Goal: Task Accomplishment & Management: Complete application form

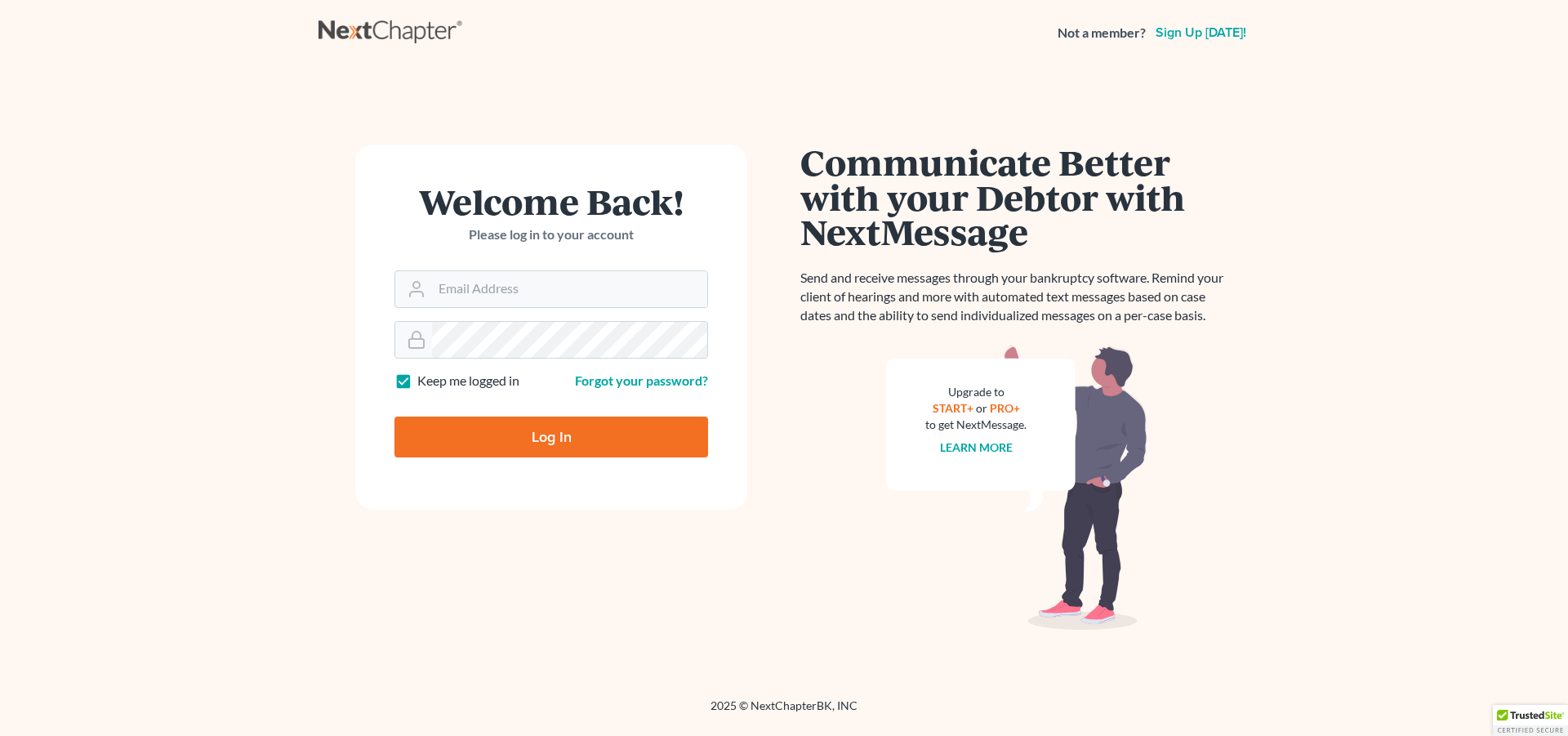
type input "[EMAIL_ADDRESS][DOMAIN_NAME]"
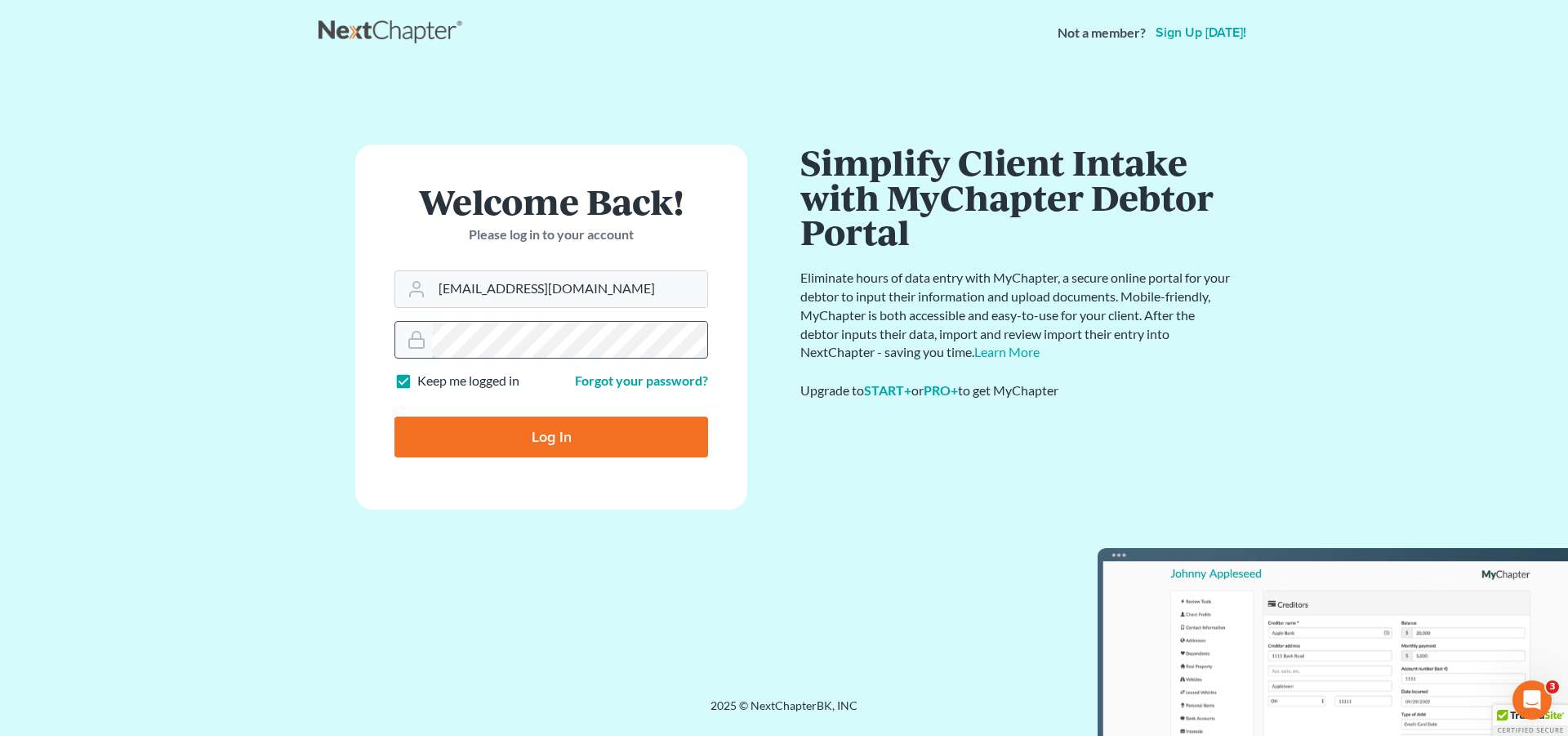
click at [394, 416] on input "Log In" at bounding box center [550, 437] width 314 height 41
type input "Thinking..."
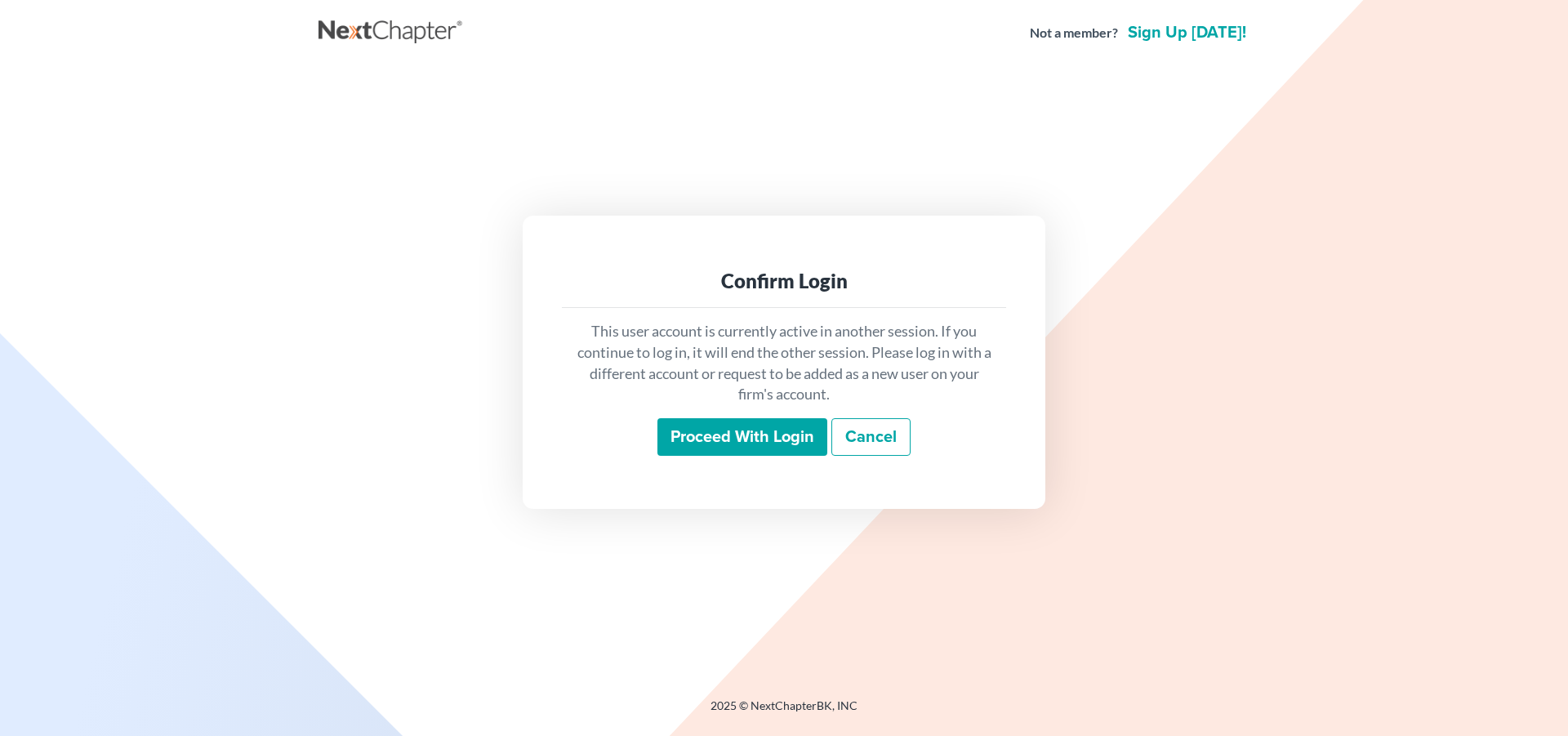
click at [751, 440] on input "Proceed with login" at bounding box center [742, 437] width 170 height 37
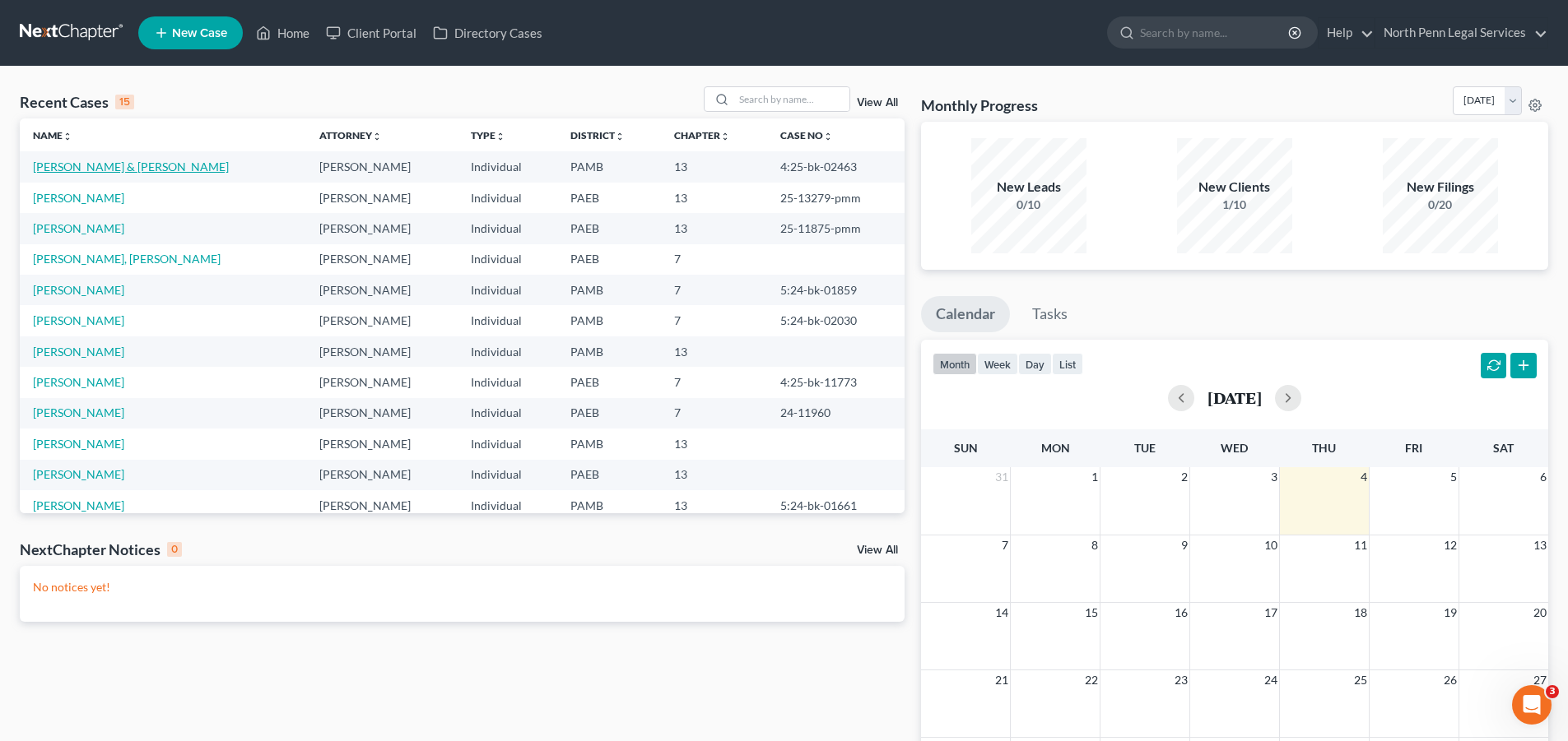
click at [114, 162] on link "Lucas, George & Ruth" at bounding box center [130, 166] width 196 height 14
select select "10"
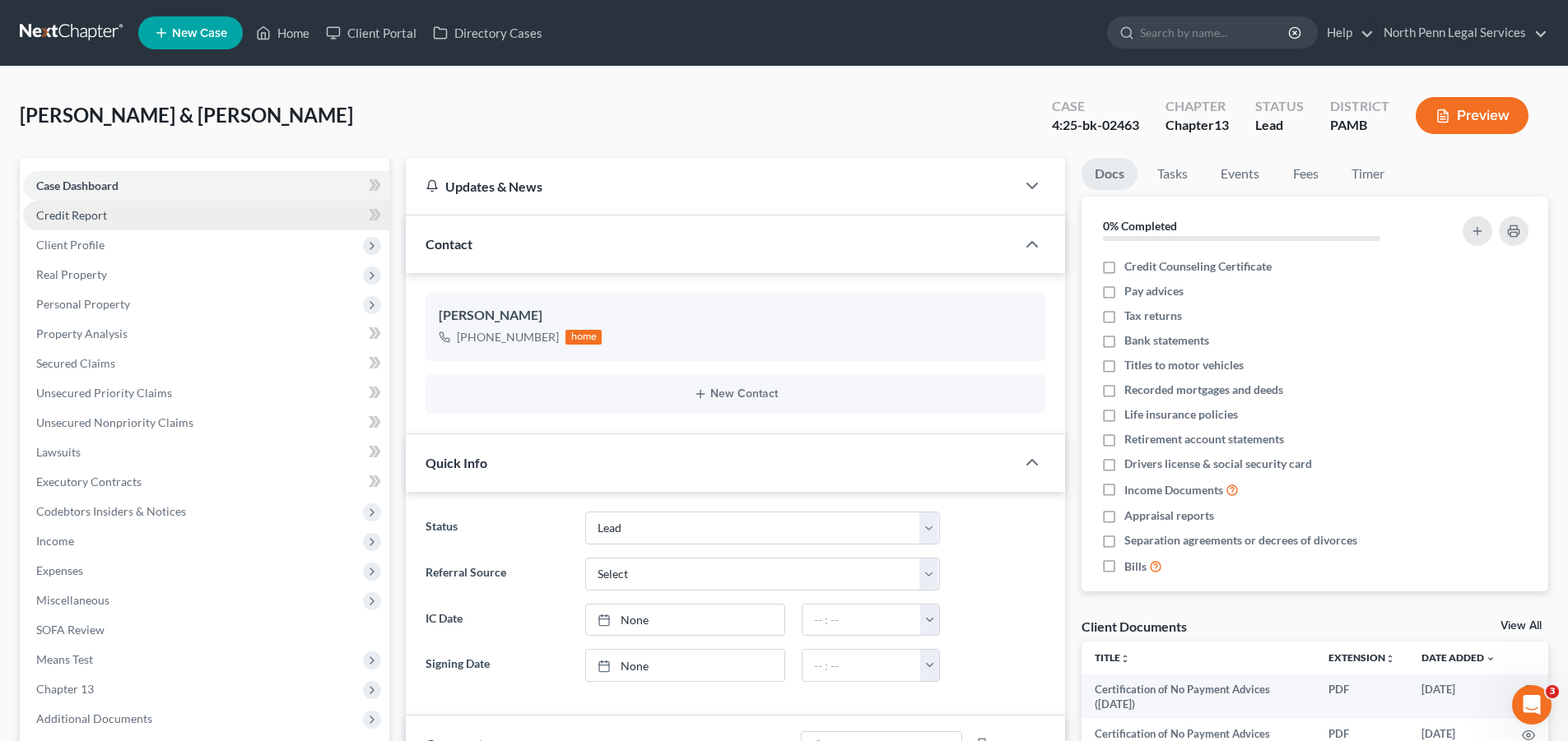
click at [76, 212] on span "Credit Report" at bounding box center [71, 214] width 71 height 14
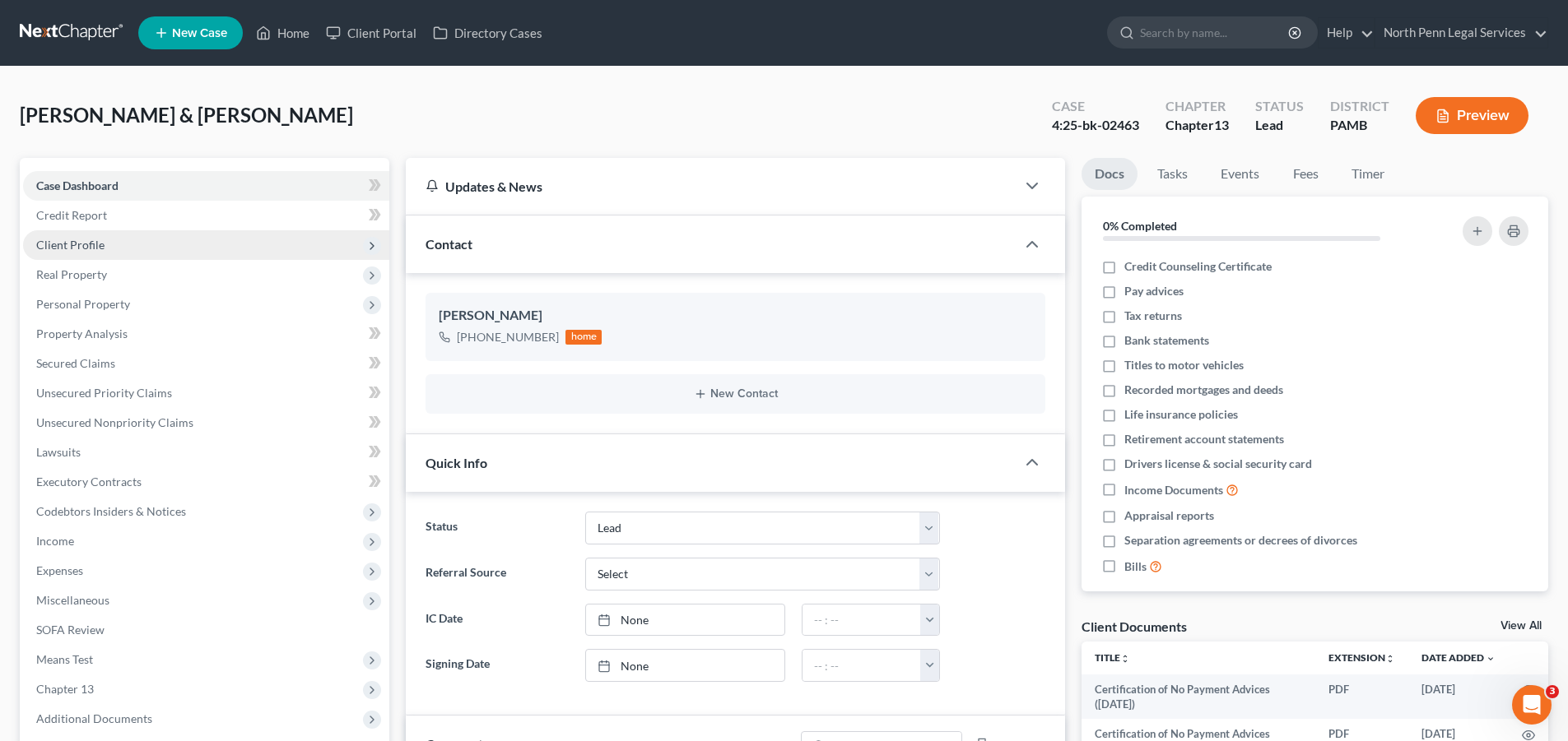
click at [83, 245] on span "Client Profile" at bounding box center [70, 244] width 69 height 14
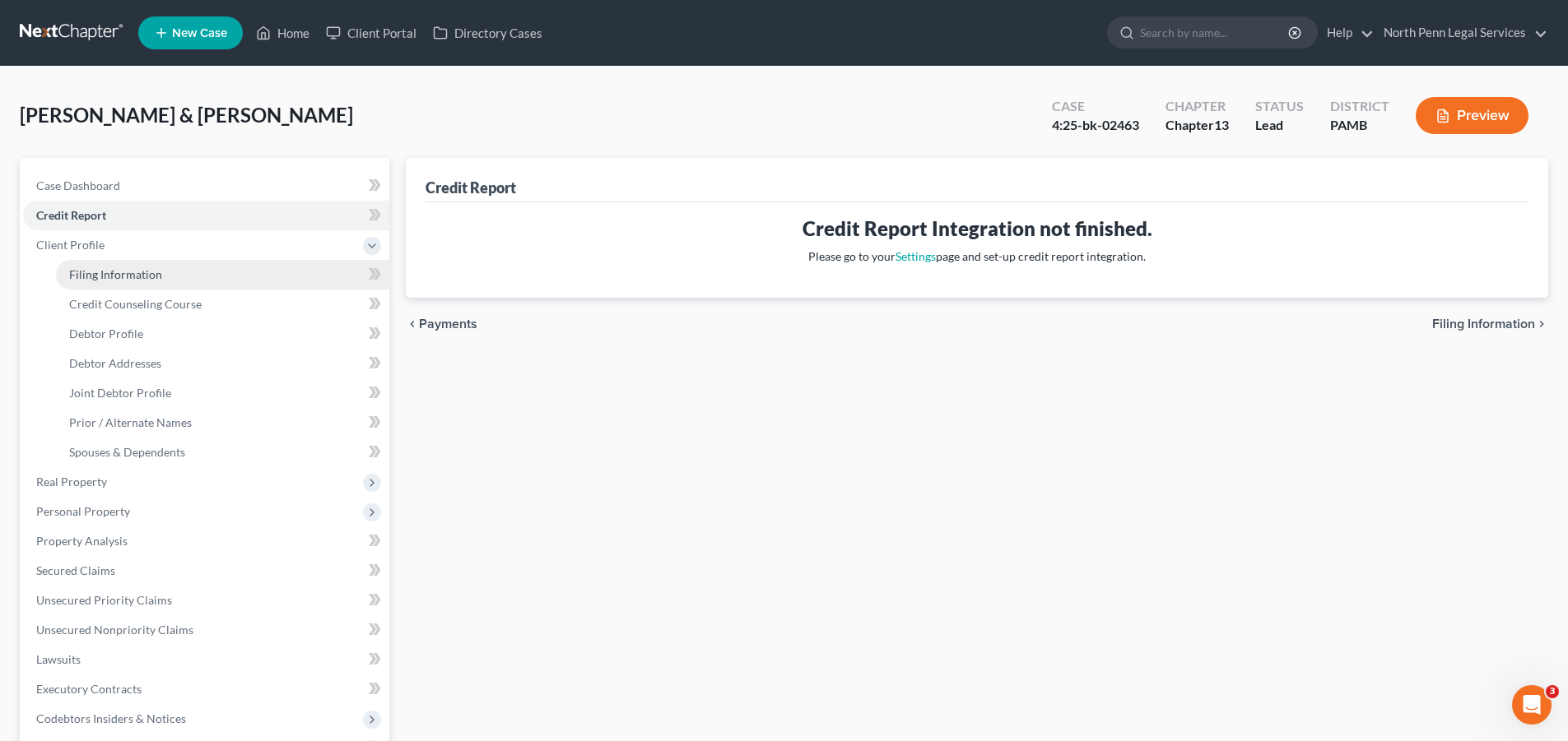
click at [150, 272] on span "Filing Information" at bounding box center [116, 274] width 93 height 14
select select "1"
select select "3"
select select "68"
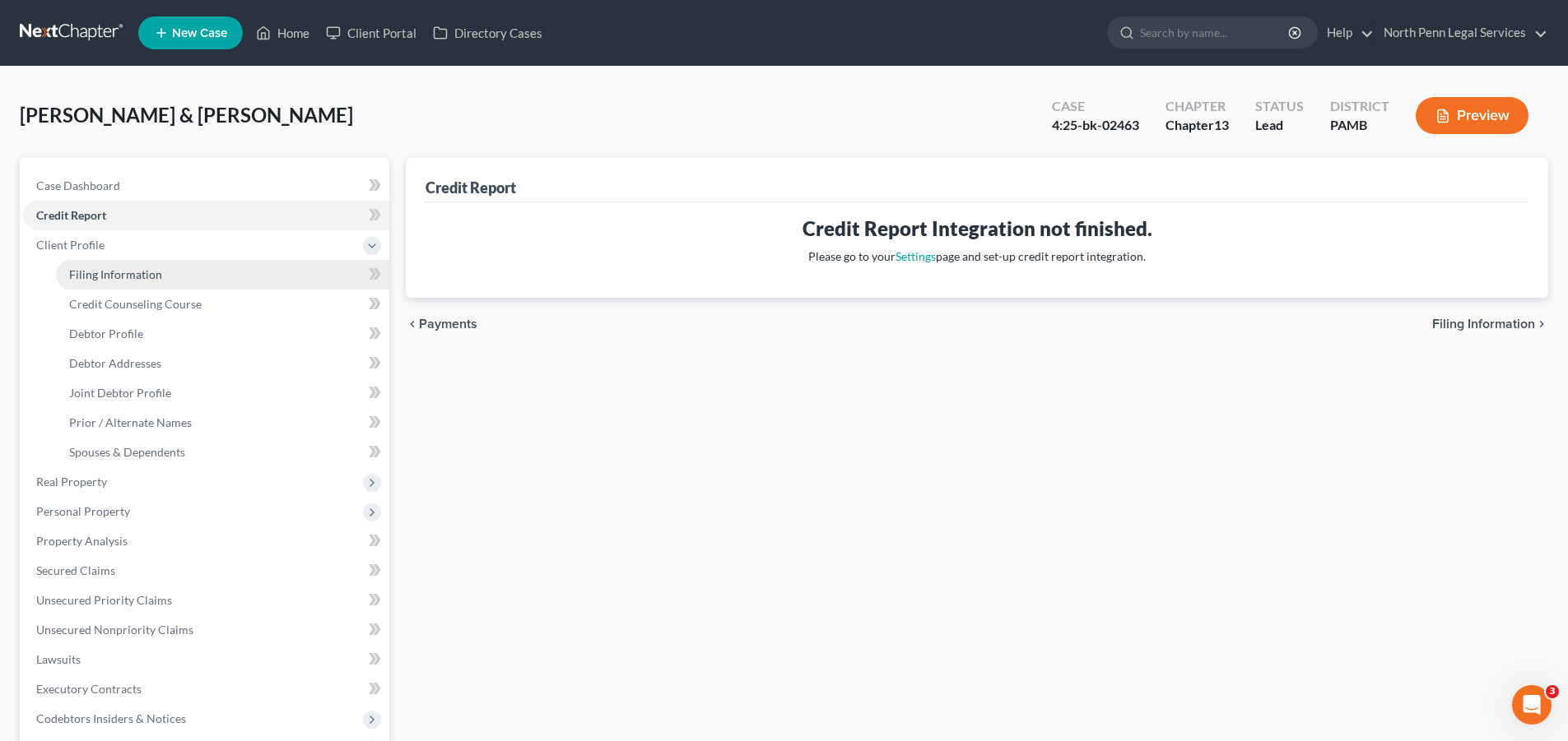
select select "1"
select select "0"
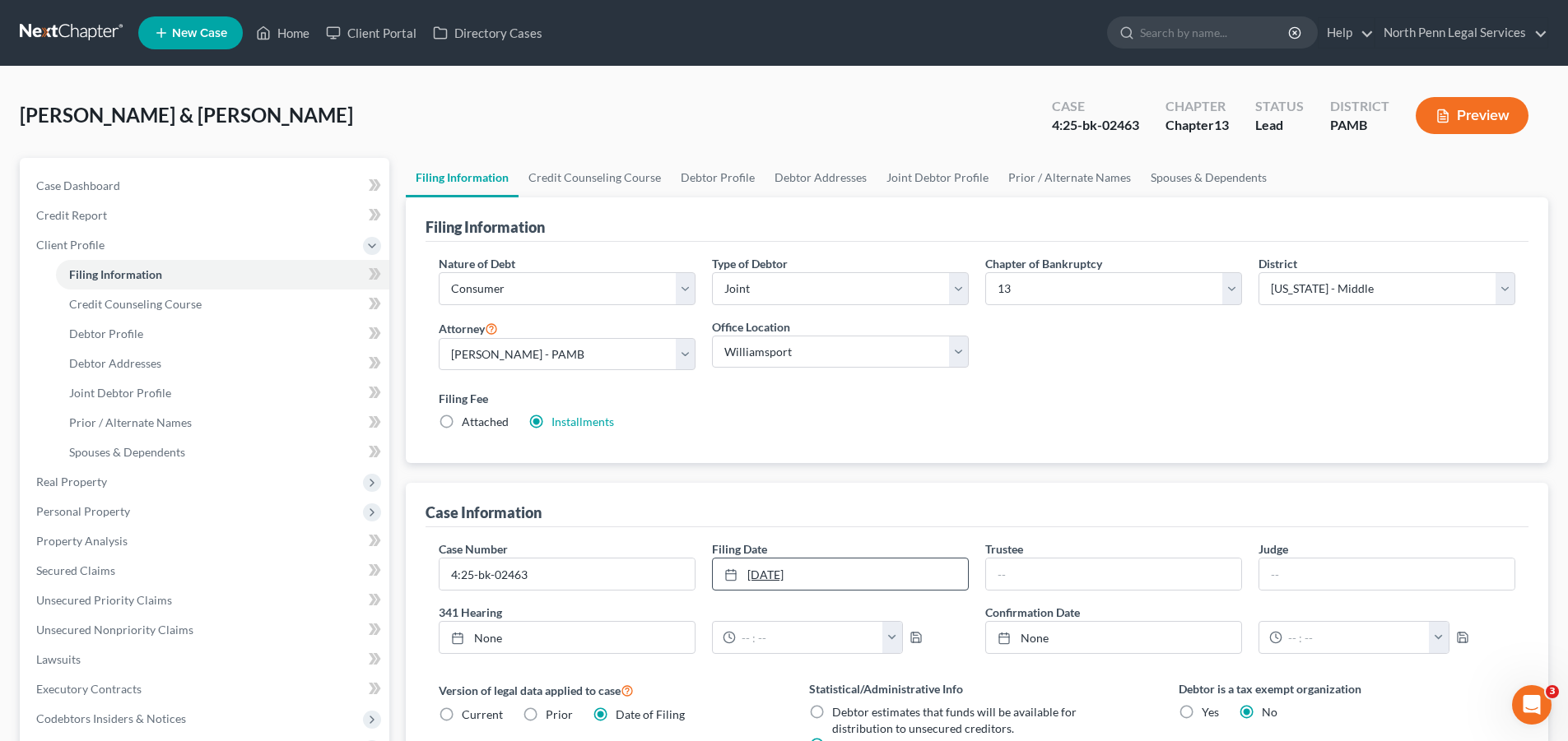
scroll to position [82, 0]
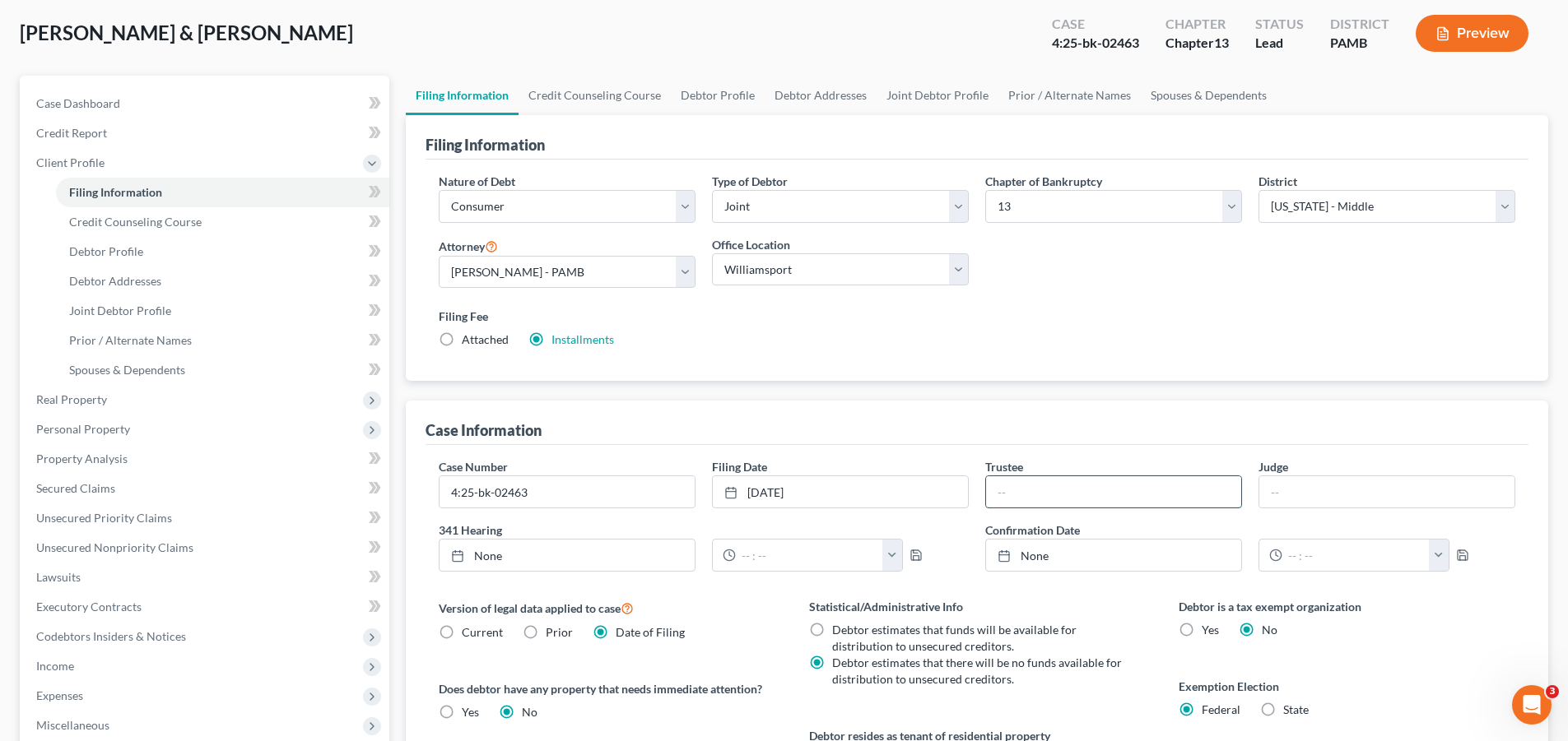
click at [1032, 480] on input "text" at bounding box center [1113, 492] width 255 height 31
paste input "Jack N Zaharopoulos"
type input "Jack N Zaharopoulos"
click at [1156, 442] on div "Case Information" at bounding box center [976, 423] width 1102 height 44
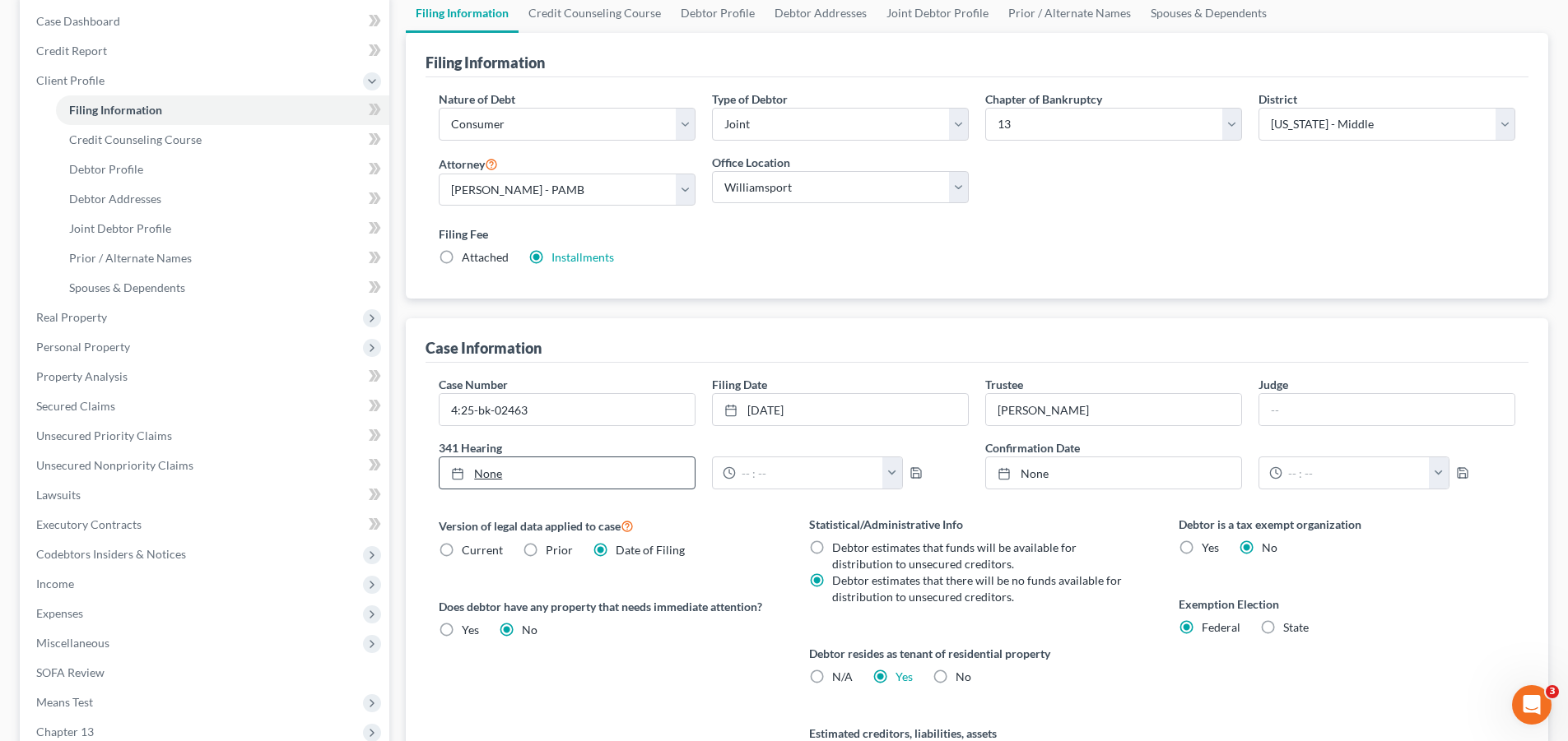
click at [527, 467] on link "None" at bounding box center [567, 473] width 255 height 31
type input "9/4/2025"
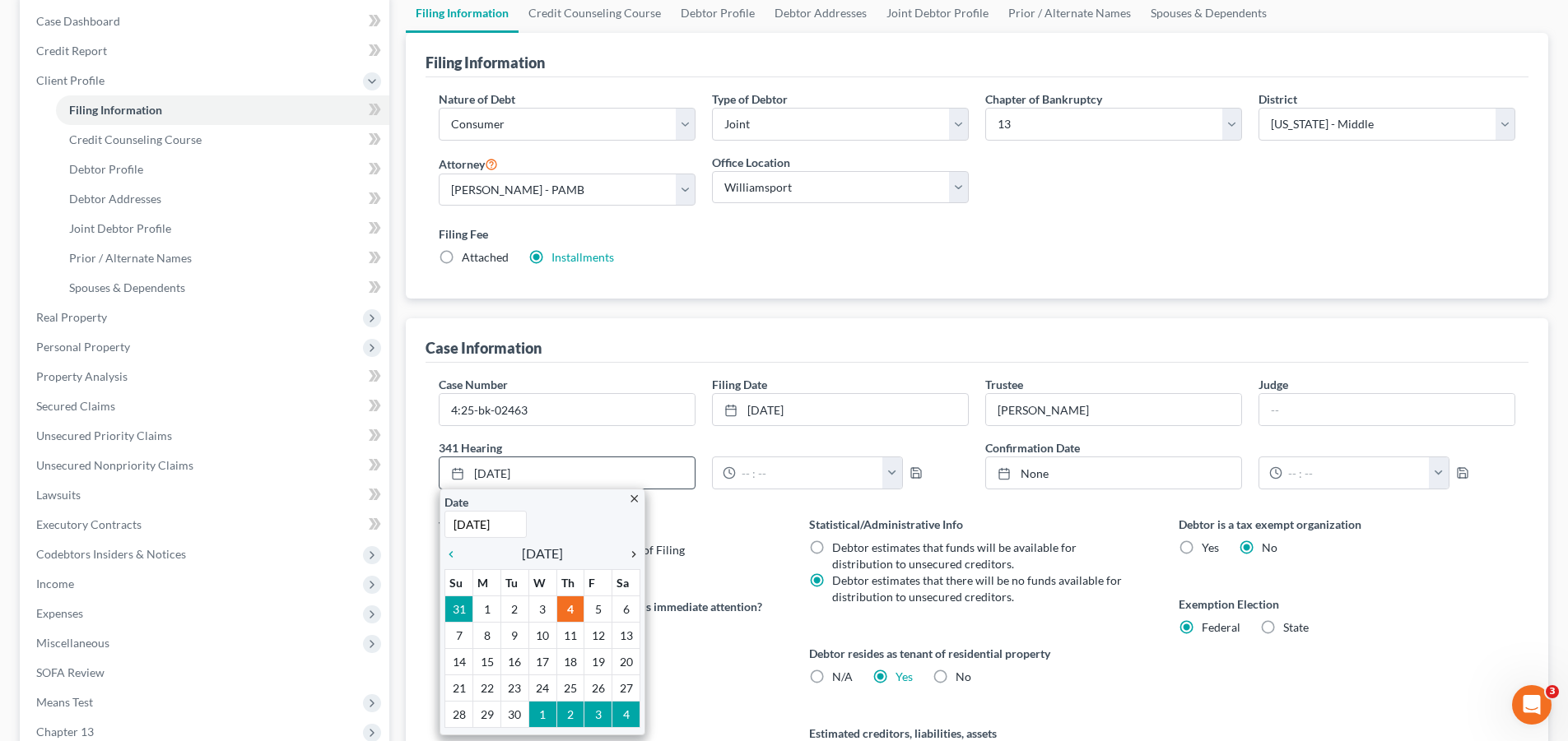
click at [630, 554] on icon "chevron_right" at bounding box center [629, 555] width 21 height 14
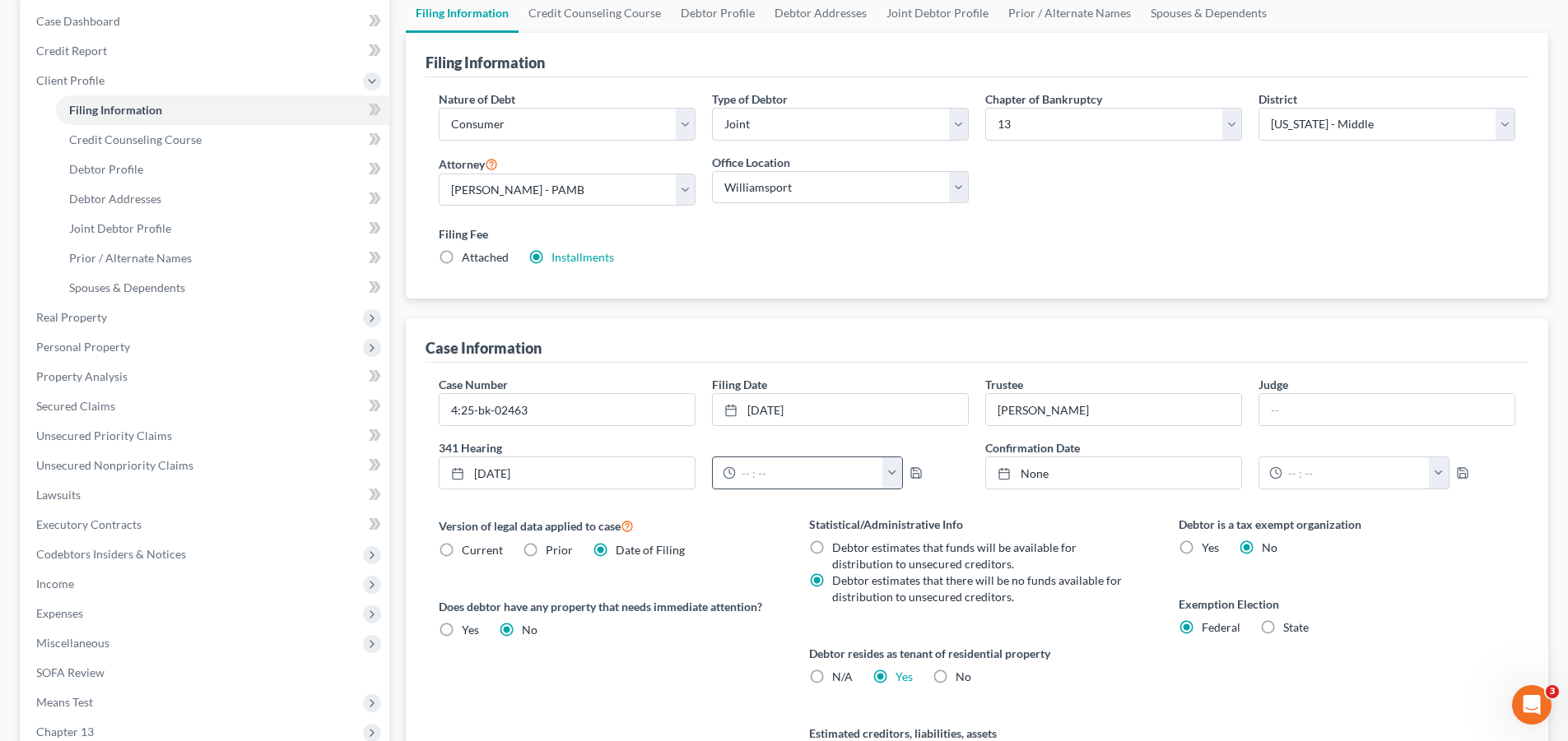
click at [892, 474] on button "button" at bounding box center [892, 473] width 19 height 31
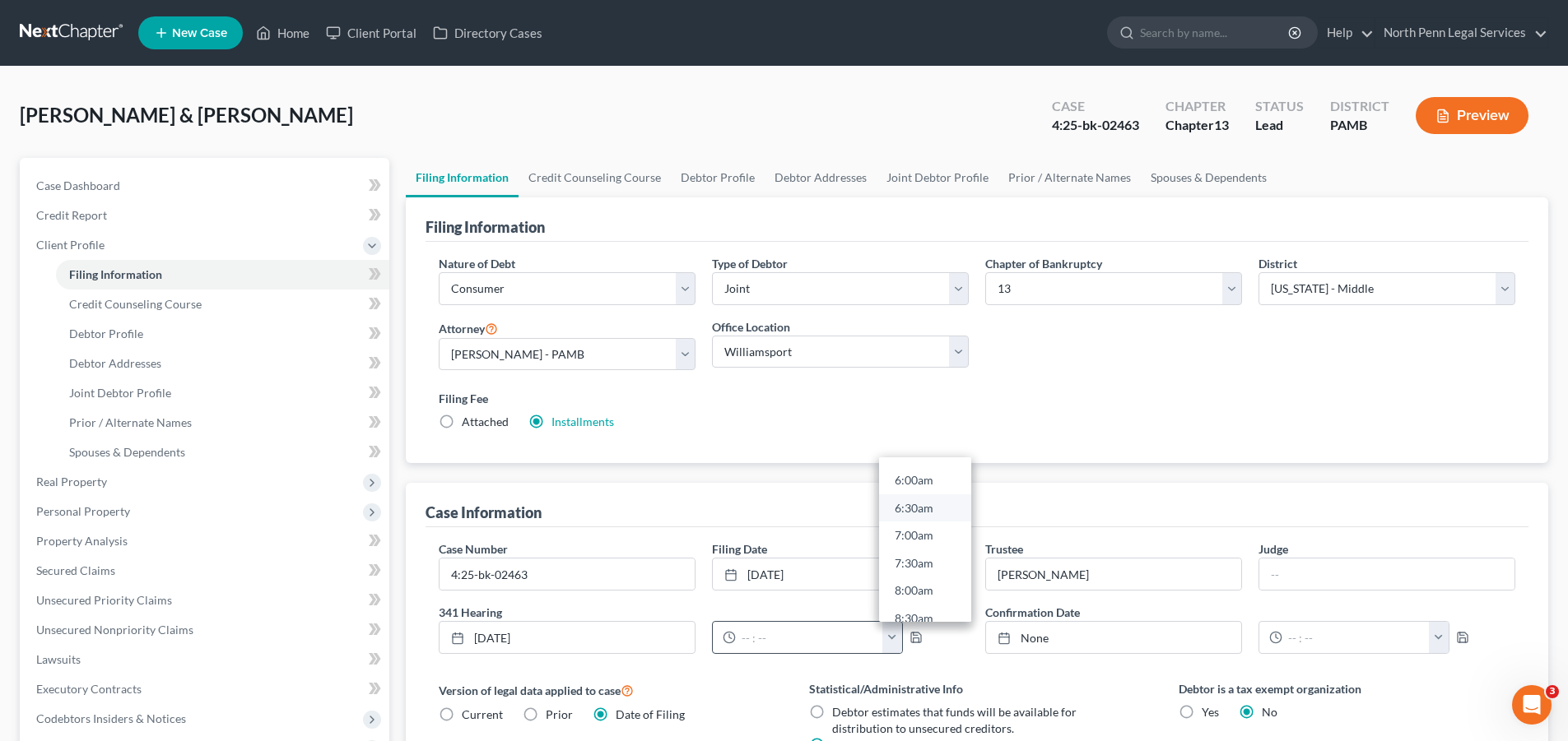
scroll to position [494, 0]
click at [928, 535] on link "10:00am" at bounding box center [925, 537] width 92 height 28
type input "10:00am"
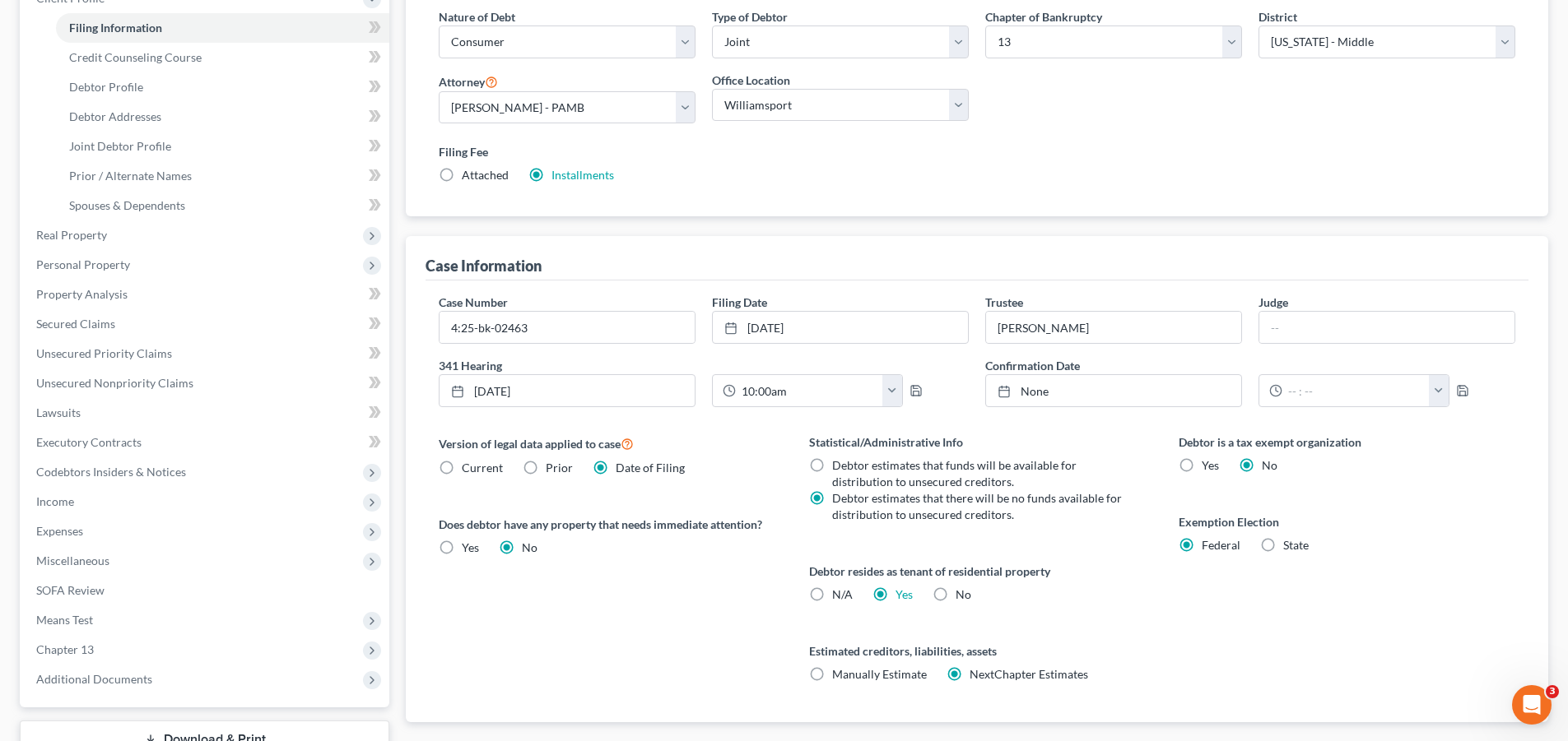
scroll to position [0, 0]
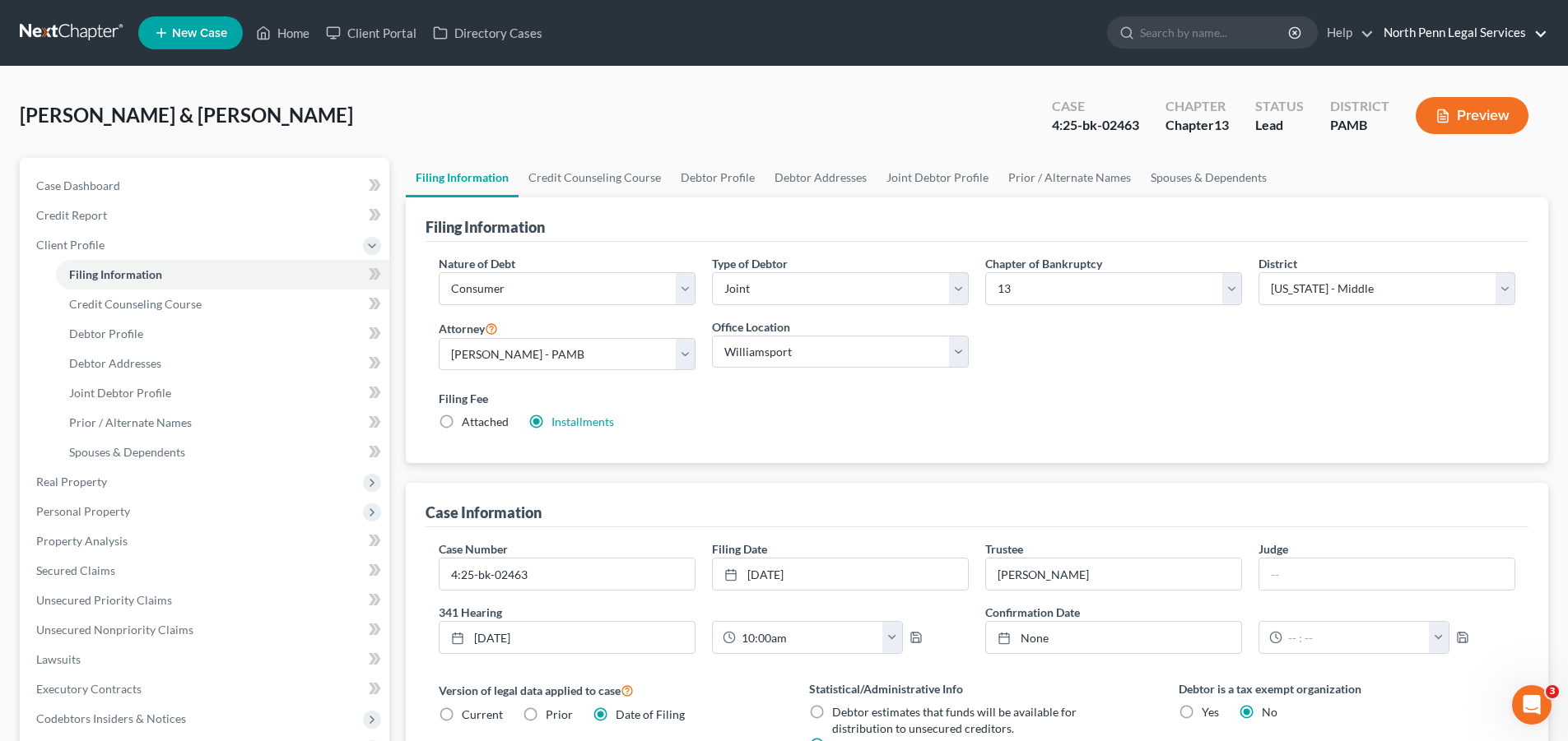
click at [1546, 34] on link "North Penn Legal Services" at bounding box center [1461, 33] width 172 height 30
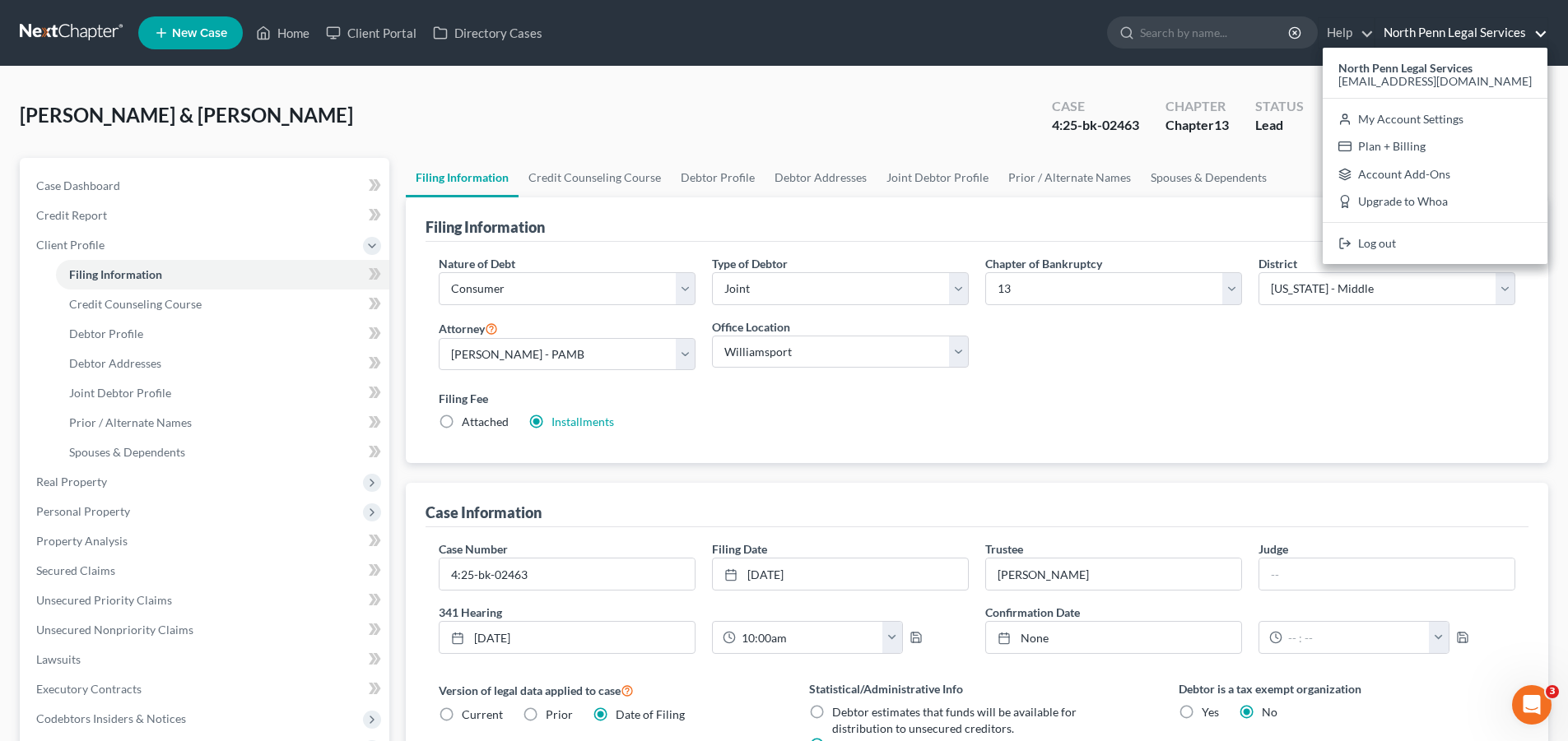
click at [433, 95] on div "Lucas, George & Ruth Upgraded Case 4:25-bk-02463 Chapter Chapter 13 Status Lead…" at bounding box center [784, 122] width 1528 height 71
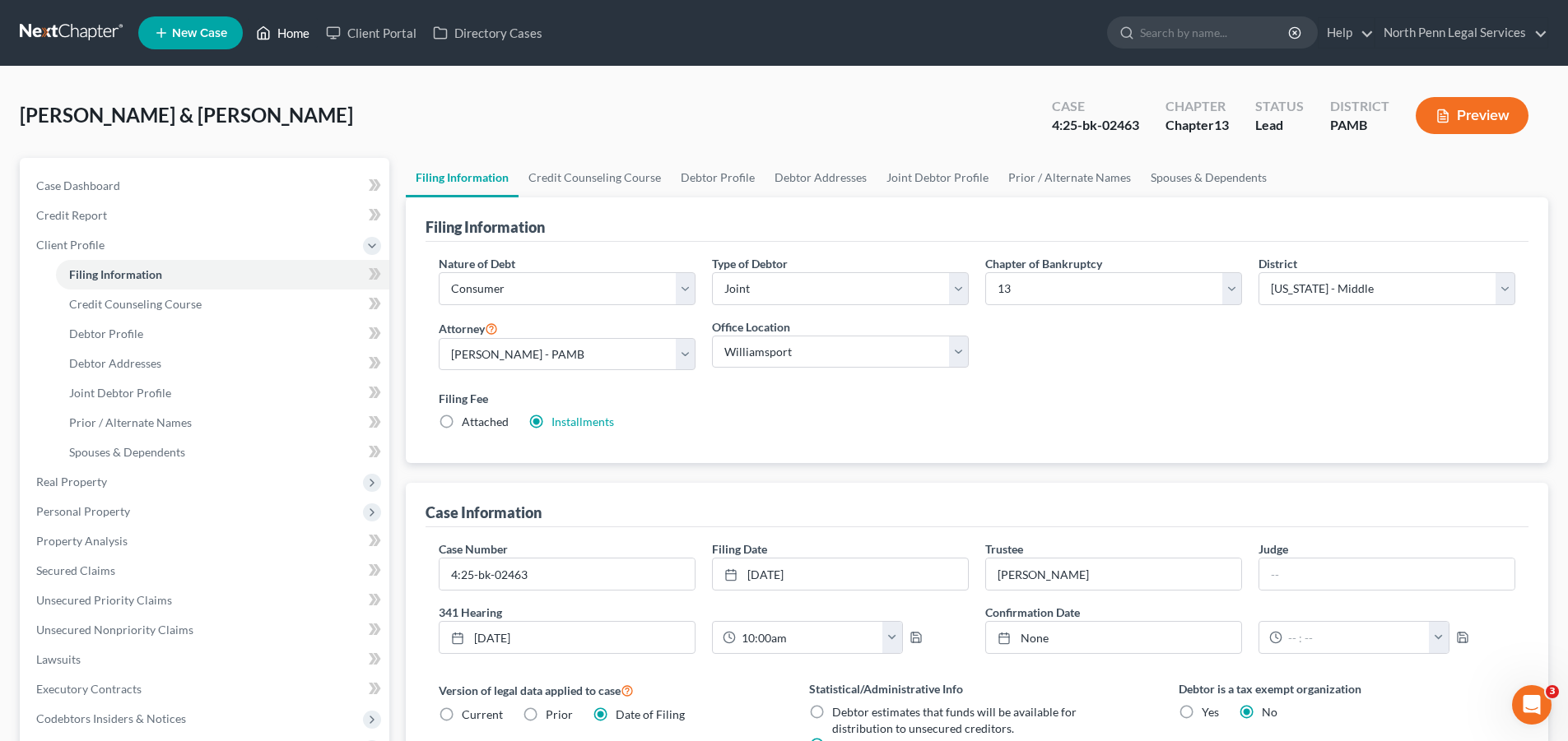
click at [295, 32] on link "Home" at bounding box center [282, 33] width 70 height 30
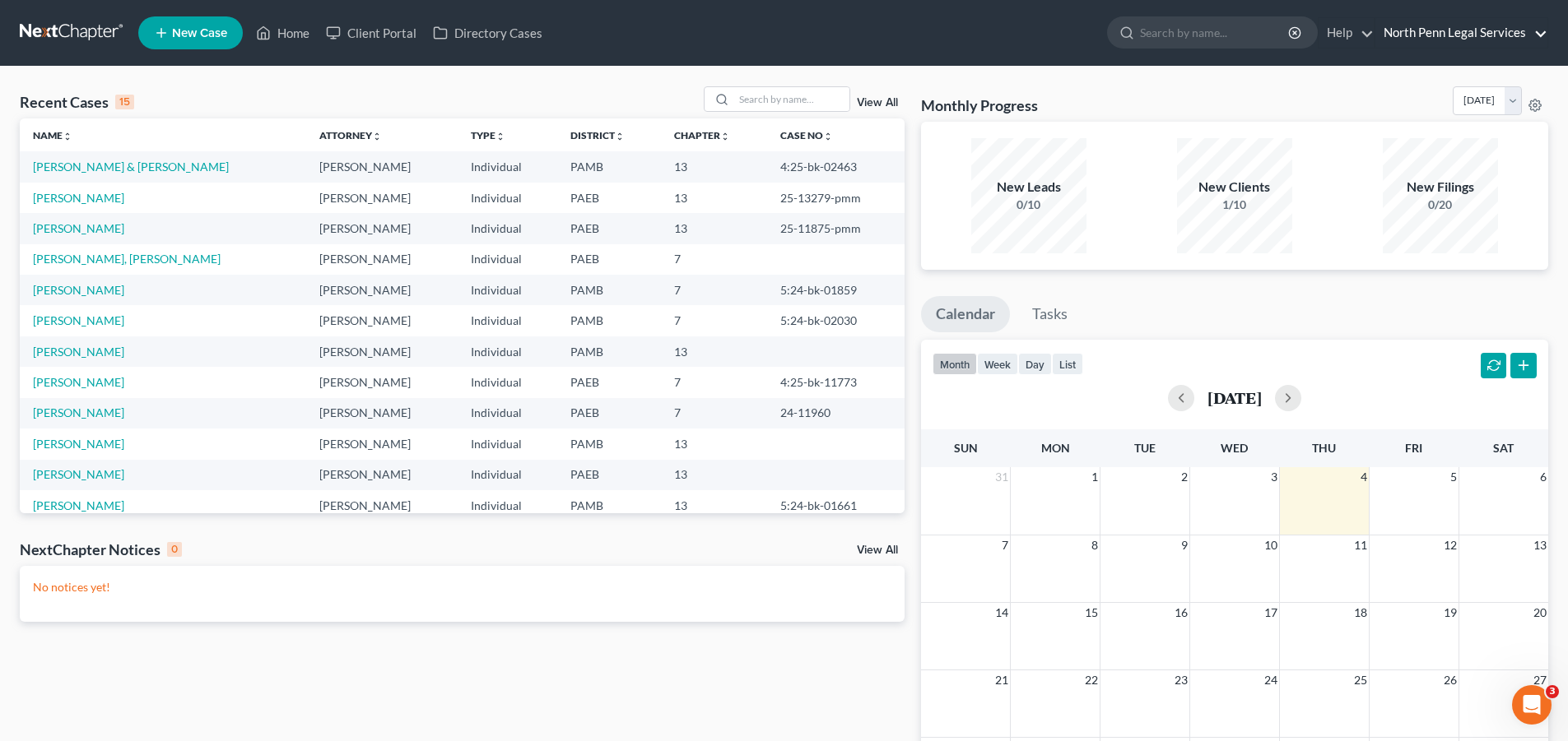
click at [1541, 30] on link "North Penn Legal Services" at bounding box center [1461, 33] width 172 height 30
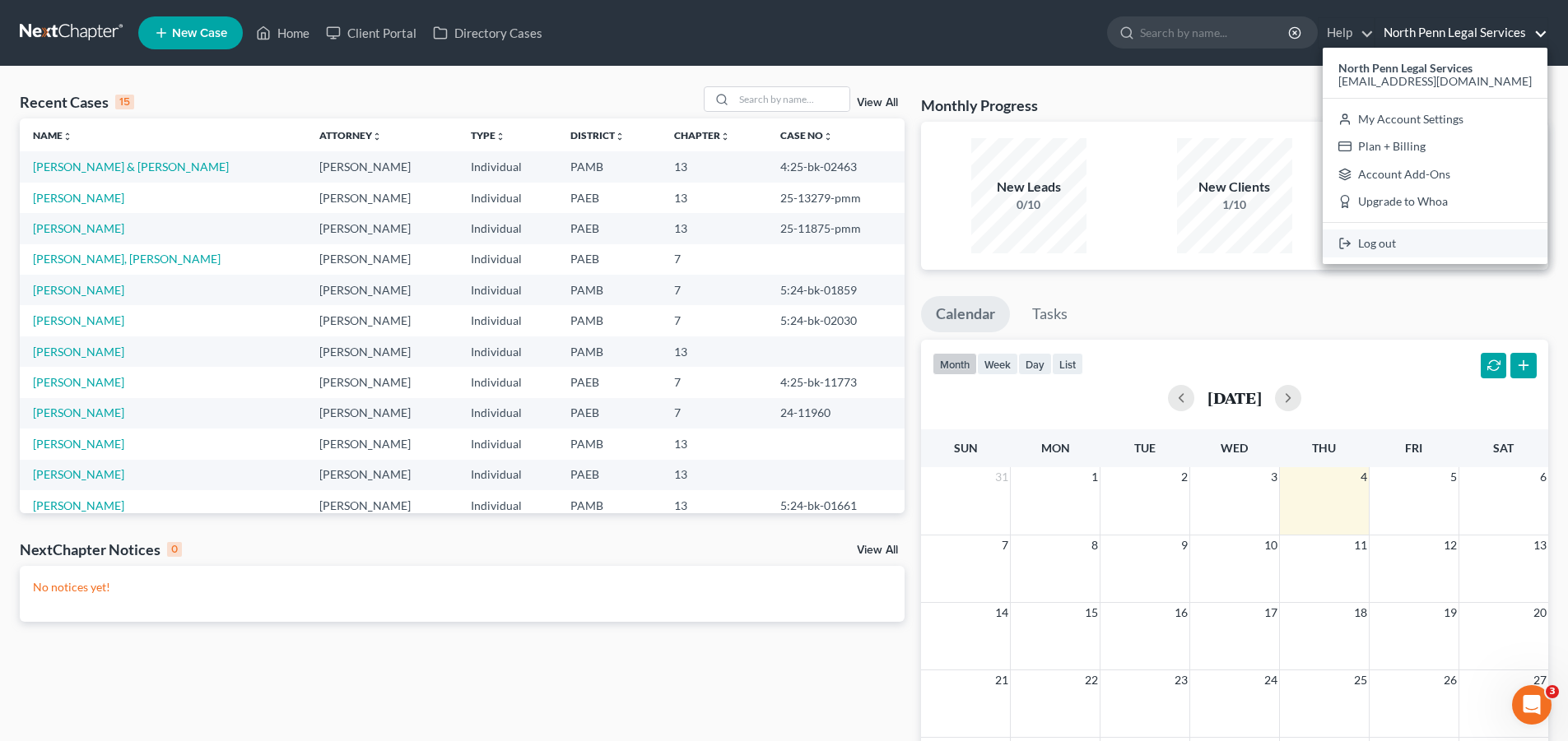
click at [1429, 235] on link "Log out" at bounding box center [1435, 243] width 225 height 28
